Goal: Ask a question

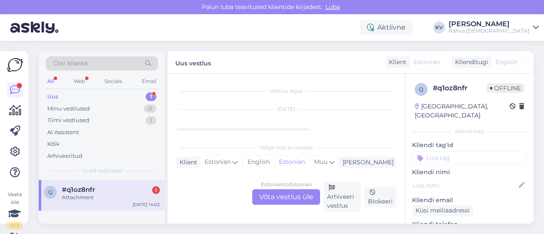
scroll to position [9, 0]
click at [91, 195] on div "Attachment" at bounding box center [111, 197] width 98 height 8
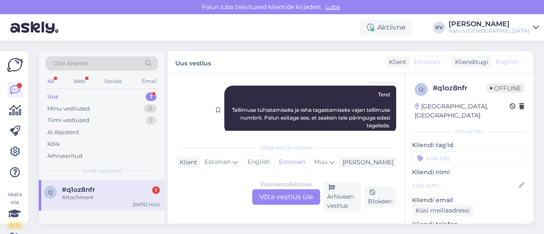
scroll to position [137, 0]
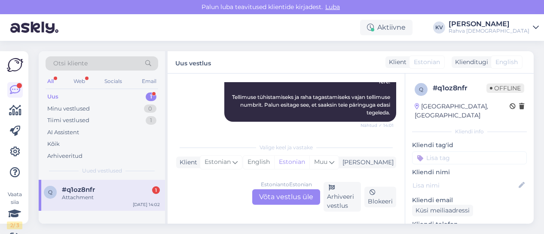
click at [104, 198] on div "Attachment" at bounding box center [111, 197] width 98 height 8
click at [272, 101] on span "Tere! Tellimuse tühistamiseks ja raha tagastamiseks vajan tellimuse numbrit. Pa…" at bounding box center [311, 96] width 159 height 37
click at [423, 151] on input at bounding box center [469, 157] width 115 height 13
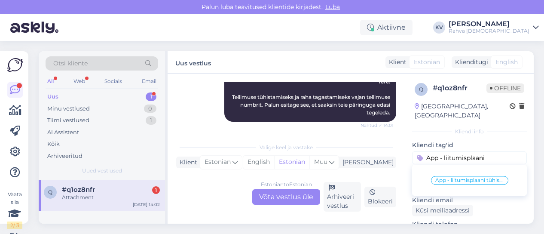
type input "Äpp - liitumisplaani"
click at [447, 177] on span "Äpp - liitumisplaani tühistamine" at bounding box center [469, 179] width 69 height 5
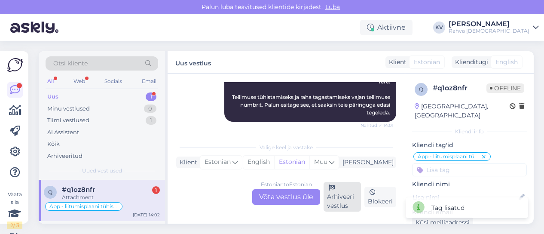
click at [336, 198] on div "Arhiveeri vestlus" at bounding box center [341, 197] width 37 height 30
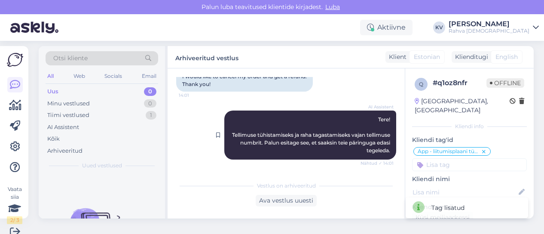
scroll to position [0, 0]
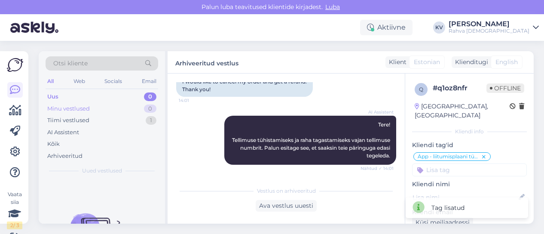
click at [95, 108] on div "Minu vestlused 0" at bounding box center [102, 109] width 113 height 12
